Goal: Check status: Verify the current state of an ongoing process or item

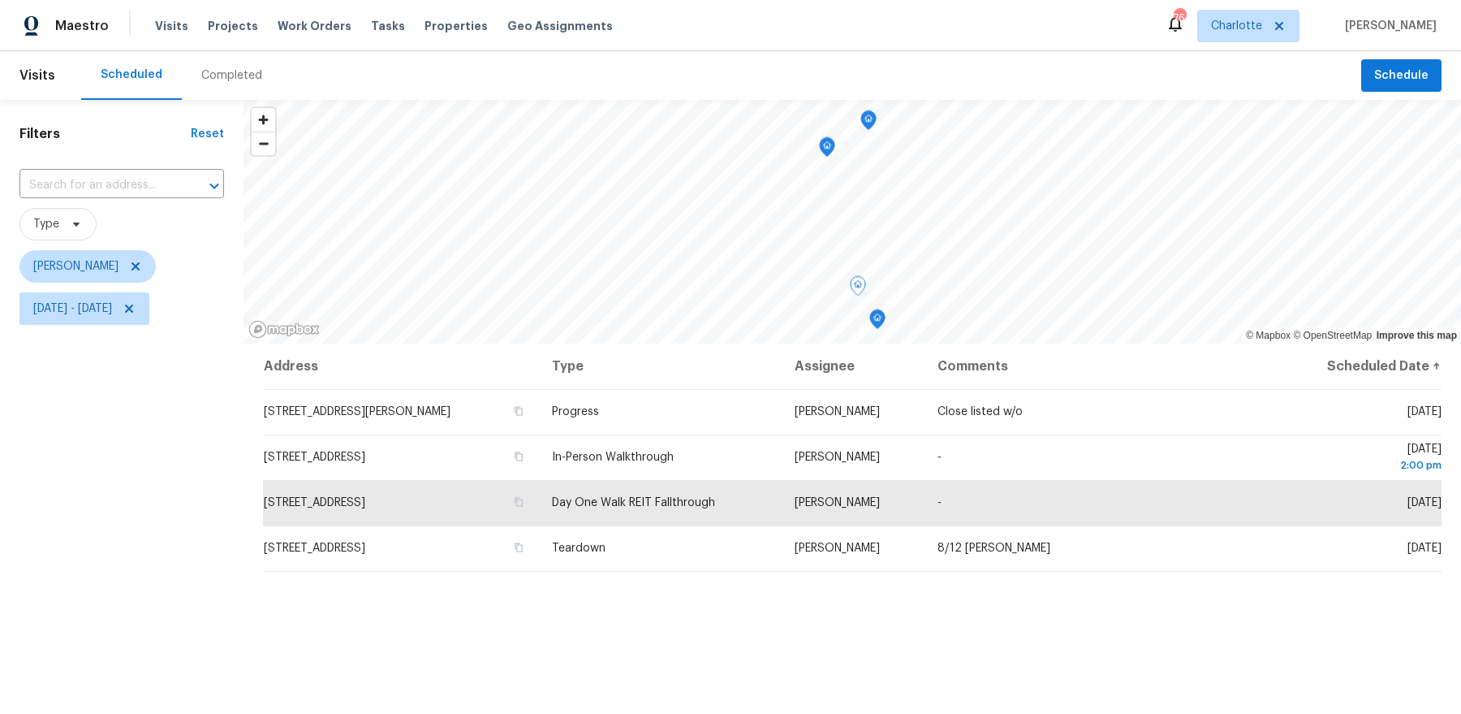
click at [121, 288] on span "[DATE] - [DATE]" at bounding box center [121, 308] width 205 height 42
click at [112, 305] on span "[DATE] - [DATE]" at bounding box center [72, 308] width 79 height 16
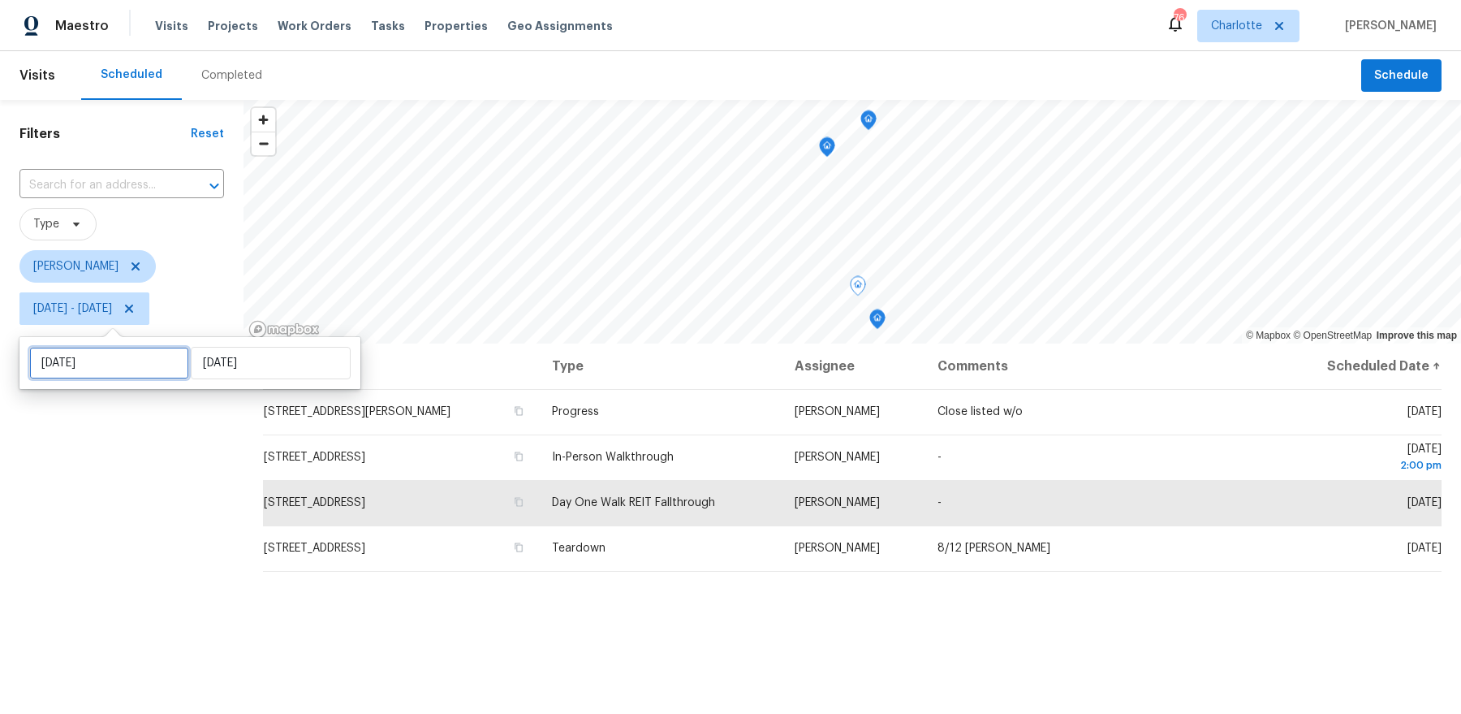
click at [125, 365] on input "[DATE]" at bounding box center [109, 363] width 160 height 32
select select "7"
select select "2025"
select select "8"
select select "2025"
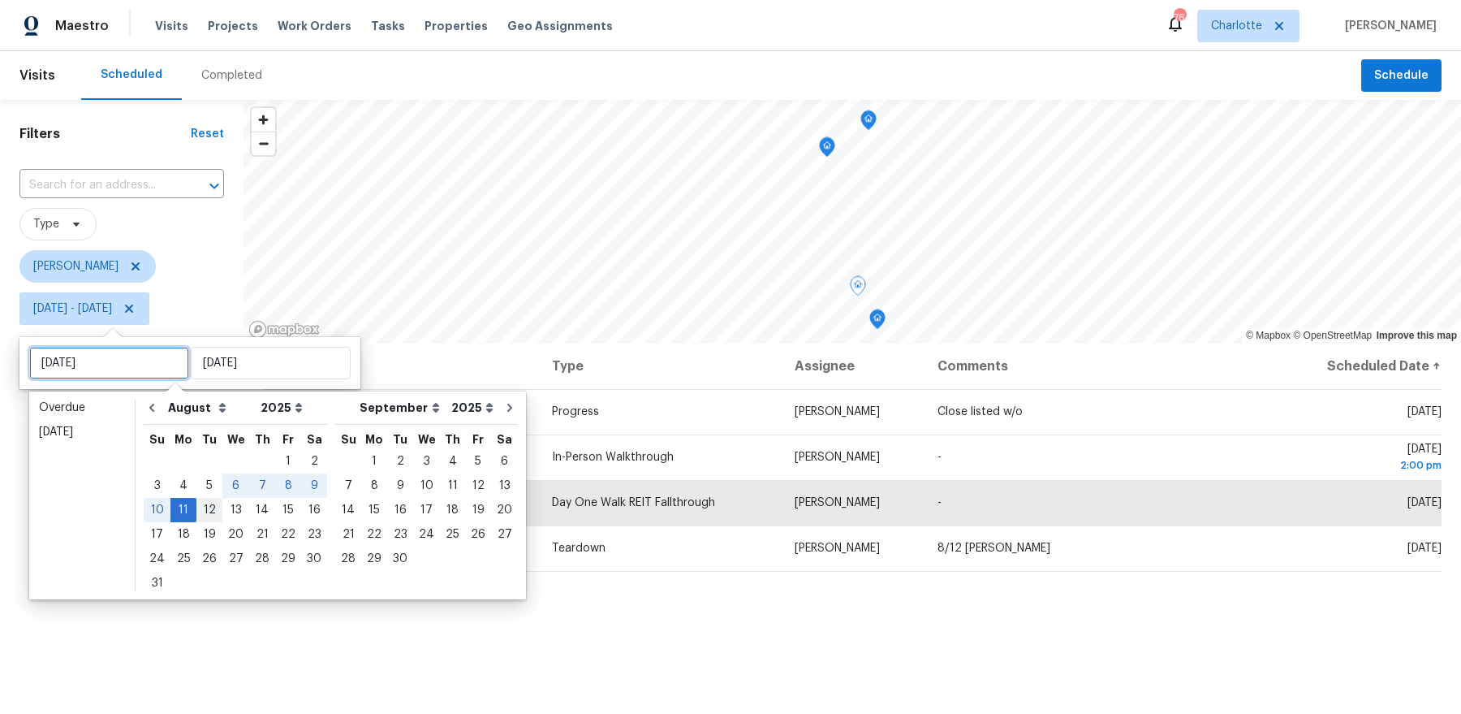
type input "[DATE]"
click at [209, 507] on div "12" at bounding box center [209, 509] width 26 height 23
type input "[DATE]"
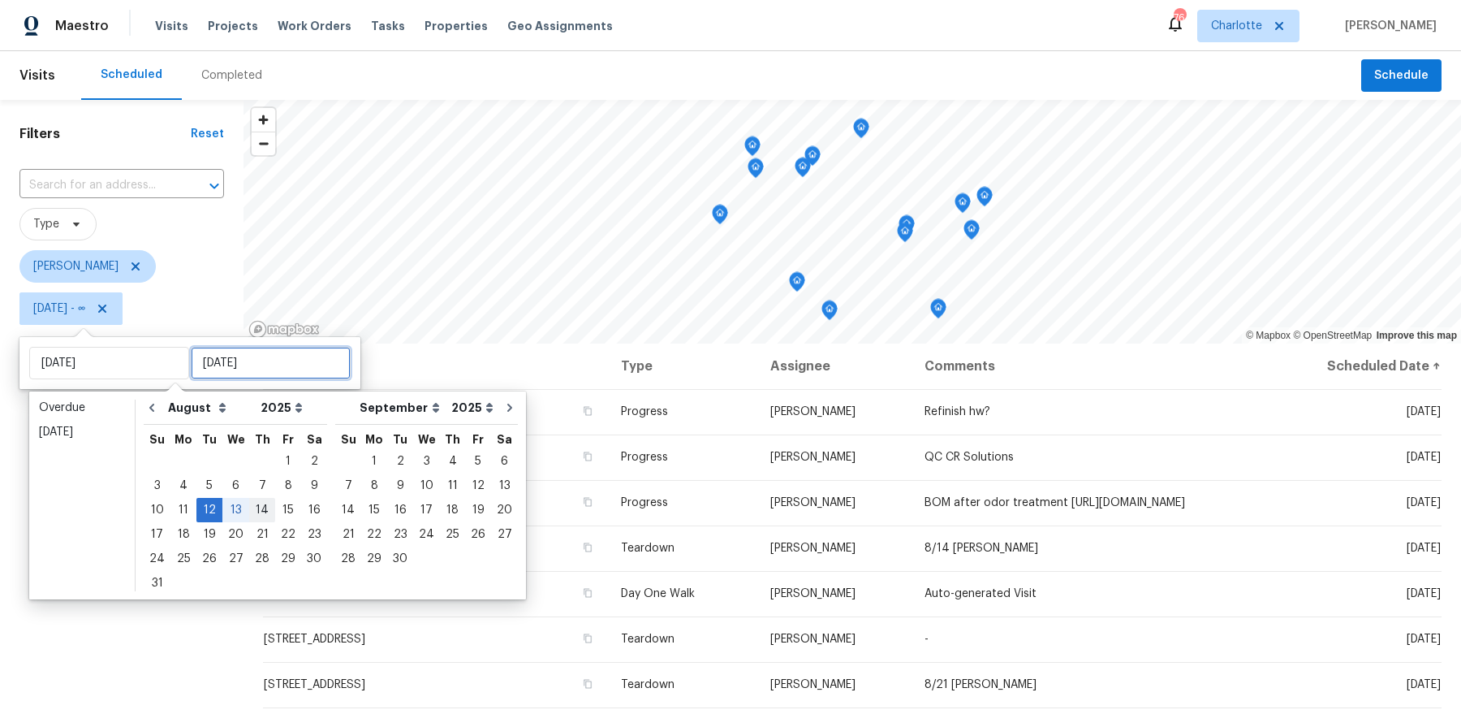
drag, startPoint x: 278, startPoint y: 507, endPoint x: 253, endPoint y: 513, distance: 25.8
click at [253, 513] on div "10 11 12 13 14 15 16" at bounding box center [235, 510] width 183 height 24
click at [253, 513] on div "14" at bounding box center [262, 509] width 26 height 23
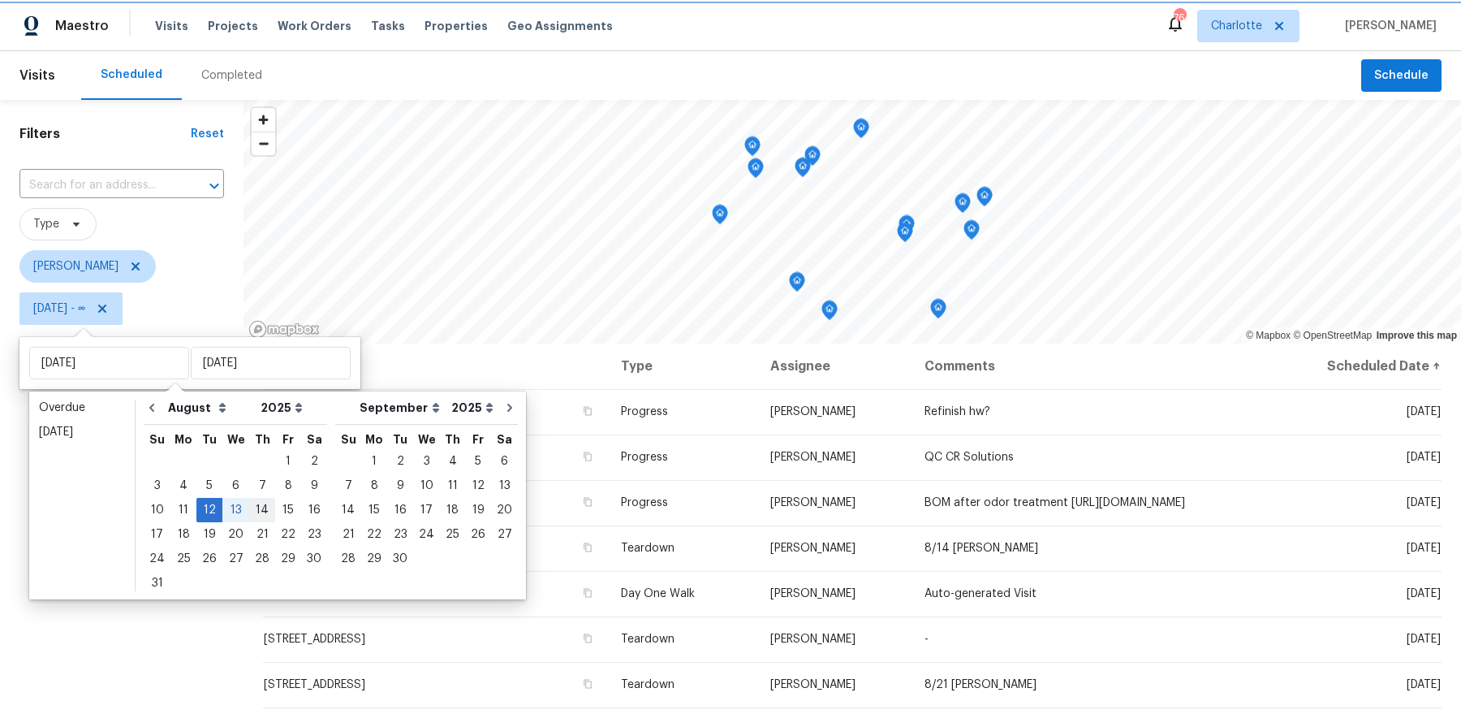
type input "[DATE]"
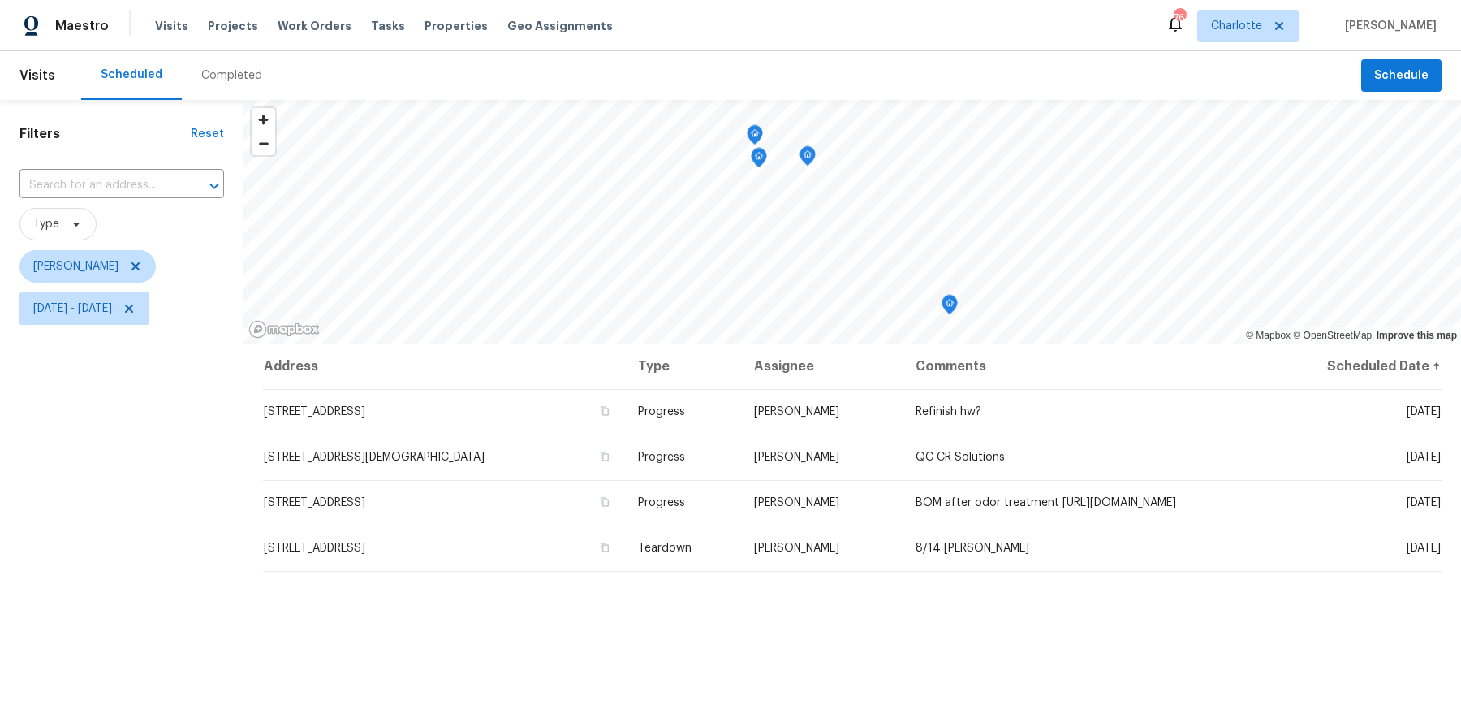
click at [177, 546] on div "Filters Reset ​ Type [PERSON_NAME] [DATE] - [DATE]" at bounding box center [122, 507] width 244 height 814
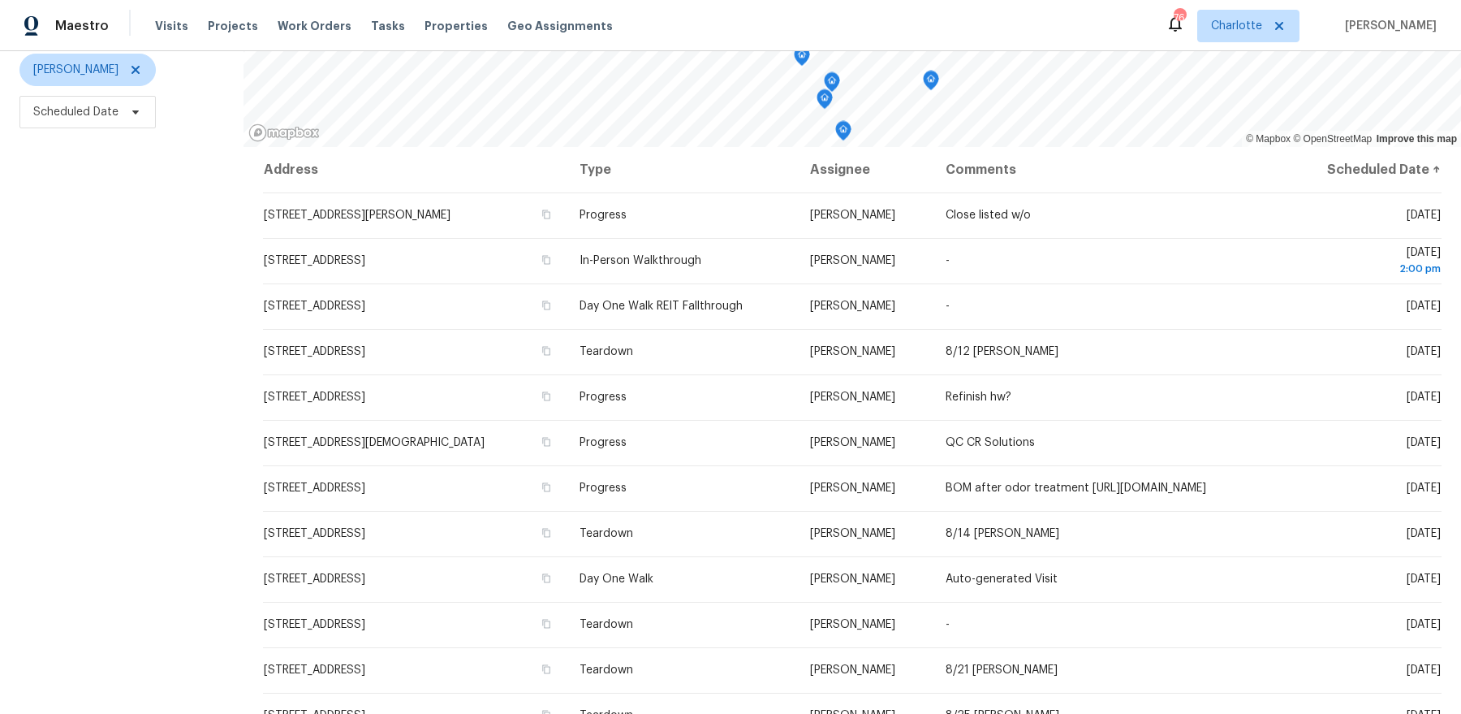
scroll to position [200, 0]
